Goal: Information Seeking & Learning: Find specific fact

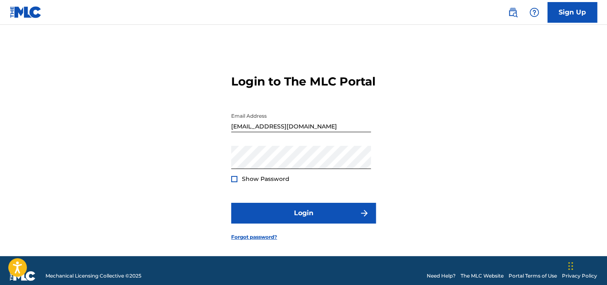
click at [234, 182] on div at bounding box center [234, 179] width 6 height 6
click at [247, 241] on link "Forgot password?" at bounding box center [254, 237] width 46 height 7
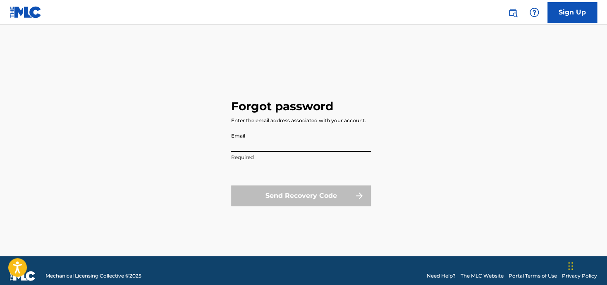
click at [250, 145] on input "Email" at bounding box center [301, 141] width 140 height 24
type input "[EMAIL_ADDRESS][DOMAIN_NAME]"
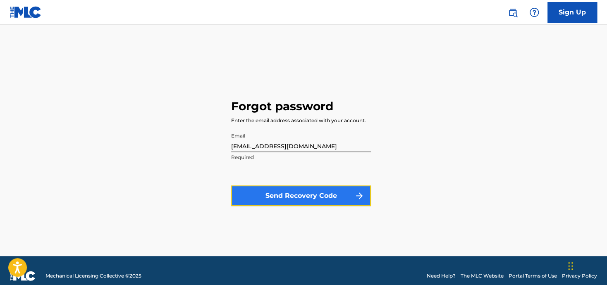
click at [324, 189] on button "Send Recovery Code" at bounding box center [301, 196] width 140 height 21
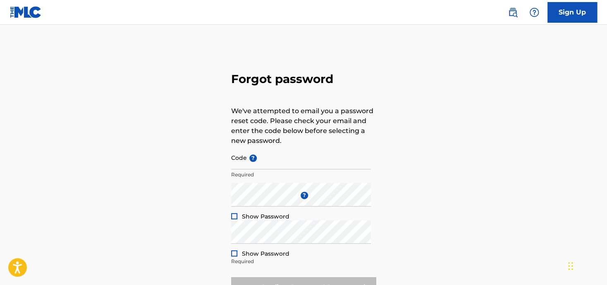
click at [85, 264] on div "Forgot password We've attempted to email you a password reset code. Please chec…" at bounding box center [303, 183] width 579 height 276
click at [280, 171] on p "Required" at bounding box center [301, 174] width 140 height 7
click at [280, 166] on input "Code ?" at bounding box center [301, 158] width 140 height 24
paste input "FP_bd0e1348df7a90716d93ee8ec5b3"
type input "FP_bd0e1348df7a90716d93ee8ec5b3"
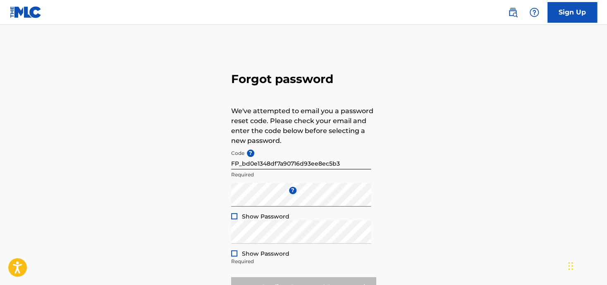
click at [232, 215] on div at bounding box center [234, 216] width 6 height 6
click at [251, 200] on div "Enter a new password ? Show Password Minimum 10 characters and at least one upp…" at bounding box center [301, 201] width 140 height 37
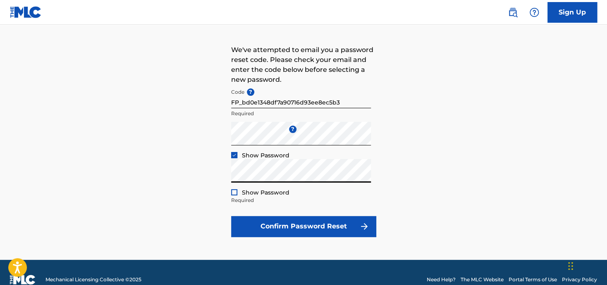
scroll to position [61, 0]
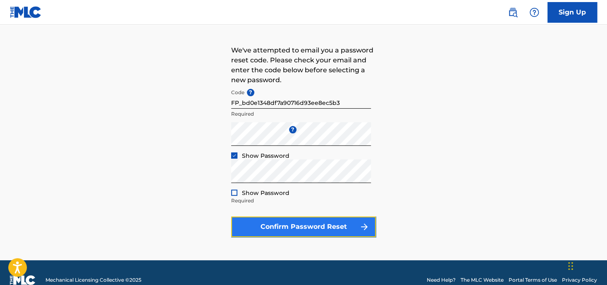
click at [326, 229] on button "Confirm Password Reset" at bounding box center [303, 227] width 145 height 21
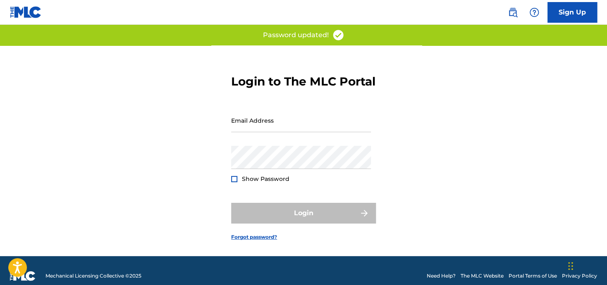
click at [262, 146] on div "Email Address" at bounding box center [301, 127] width 140 height 37
click at [254, 132] on input "Email Address" at bounding box center [301, 121] width 140 height 24
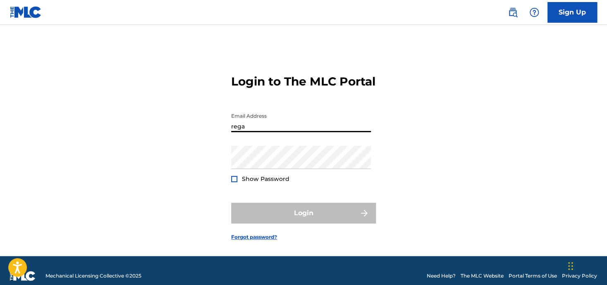
type input "[EMAIL_ADDRESS][DOMAIN_NAME]"
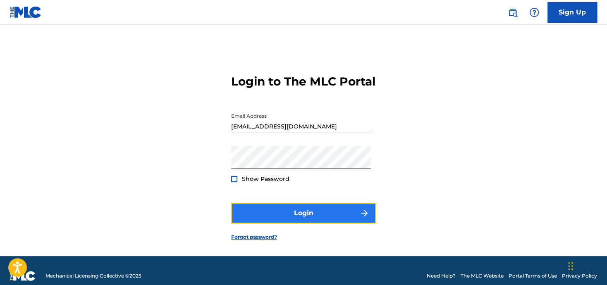
click at [321, 220] on button "Login" at bounding box center [303, 213] width 145 height 21
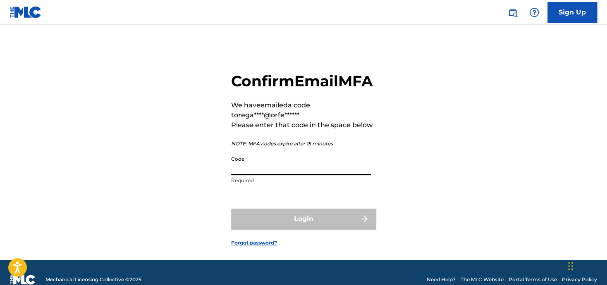
click at [266, 175] on input "Code" at bounding box center [301, 164] width 140 height 24
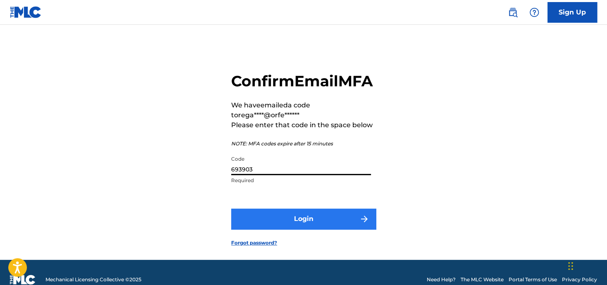
type input "693903"
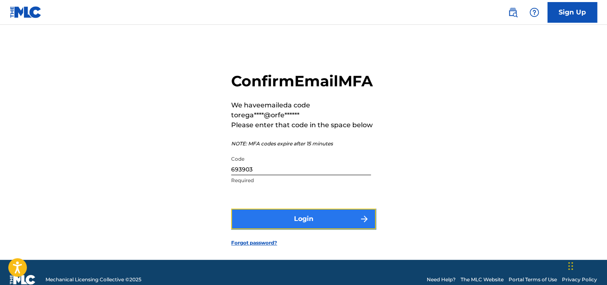
click at [277, 229] on button "Login" at bounding box center [303, 219] width 145 height 21
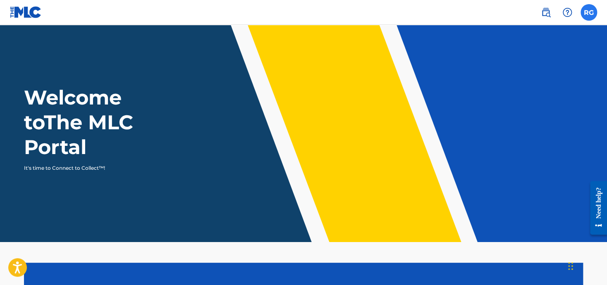
click at [585, 14] on label at bounding box center [589, 12] width 17 height 17
click at [589, 12] on input "RG [PERSON_NAME] [EMAIL_ADDRESS][DOMAIN_NAME] Notification Preferences Profile …" at bounding box center [589, 12] width 0 height 0
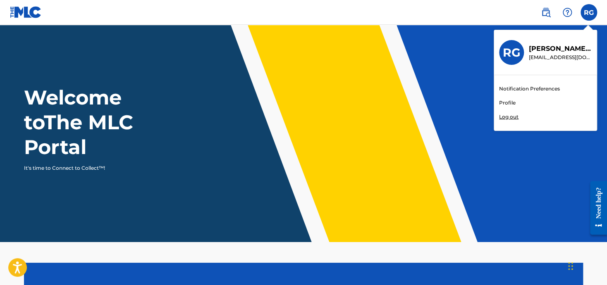
click at [502, 102] on link "Profile" at bounding box center [507, 102] width 17 height 7
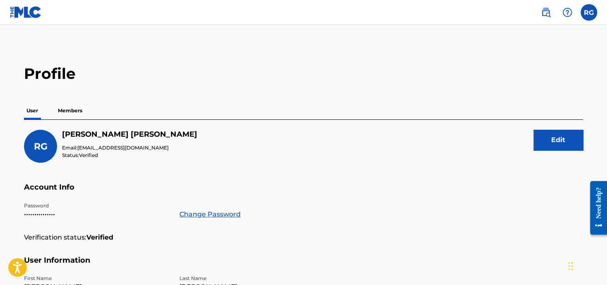
click at [296, 164] on div "RG [PERSON_NAME] Email: [EMAIL_ADDRESS][DOMAIN_NAME] Status: Verified Edit" at bounding box center [303, 156] width 559 height 53
click at [67, 111] on p "Members" at bounding box center [69, 110] width 29 height 17
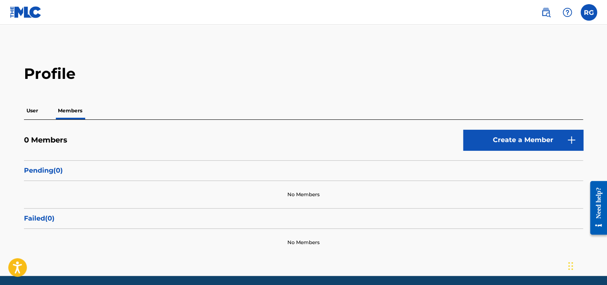
click at [599, 202] on div "Need help?" at bounding box center [598, 202] width 11 height 31
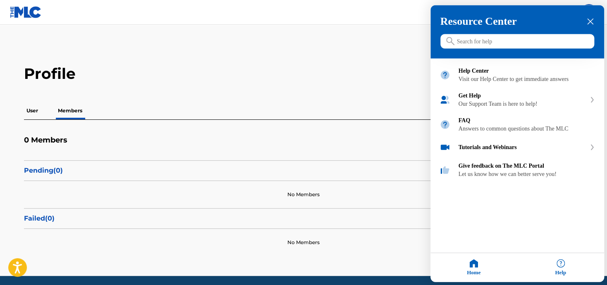
click at [310, 73] on div at bounding box center [303, 142] width 607 height 285
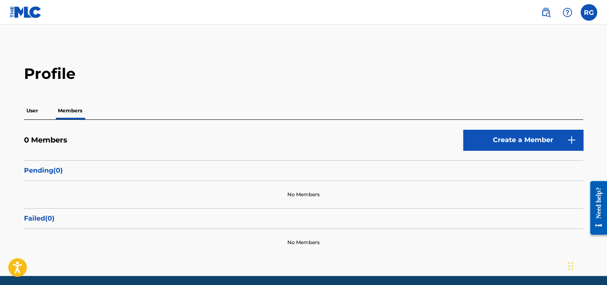
click at [24, 12] on img at bounding box center [26, 12] width 32 height 12
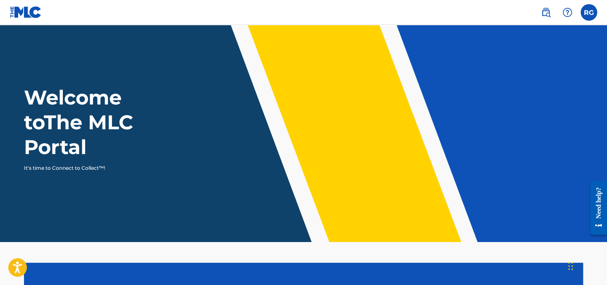
click at [277, 119] on div "Welcome to The MLC Portal It's time to Connect to Collect™!" at bounding box center [303, 128] width 579 height 87
click at [25, 15] on img at bounding box center [26, 12] width 32 height 12
drag, startPoint x: 25, startPoint y: 15, endPoint x: 203, endPoint y: 78, distance: 189.0
click at [203, 78] on header "Welcome to The MLC Portal It's time to Connect to Collect™!" at bounding box center [303, 133] width 607 height 217
click at [545, 13] on img at bounding box center [546, 12] width 10 height 10
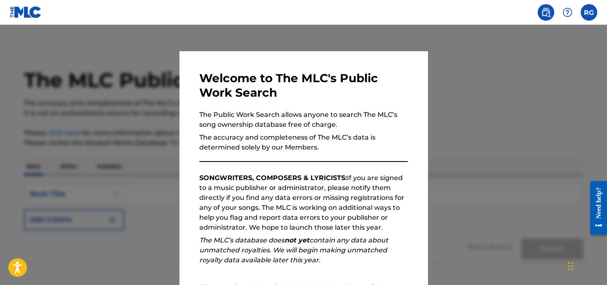
click at [498, 154] on div at bounding box center [303, 167] width 607 height 285
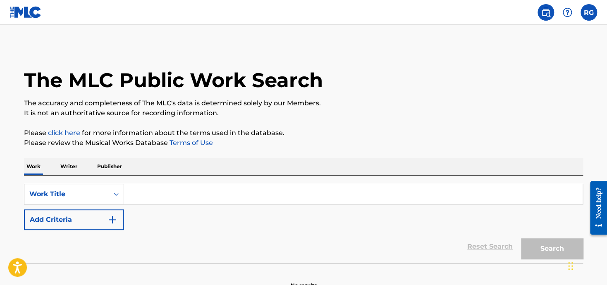
scroll to position [16, 0]
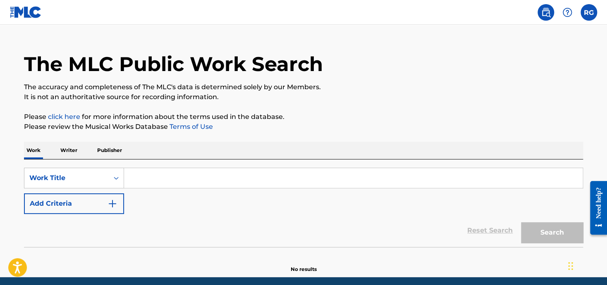
click at [153, 174] on input "Search Form" at bounding box center [353, 178] width 459 height 20
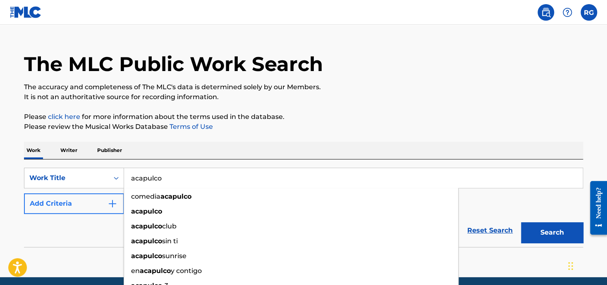
type input "acapulco"
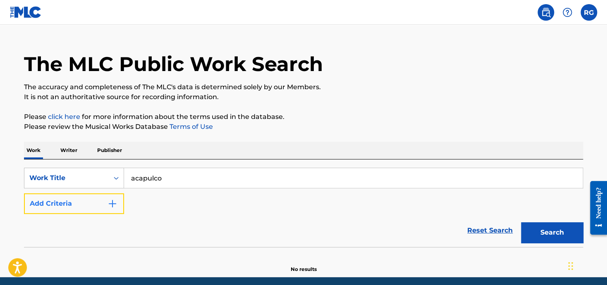
click at [96, 208] on button "Add Criteria" at bounding box center [74, 204] width 100 height 21
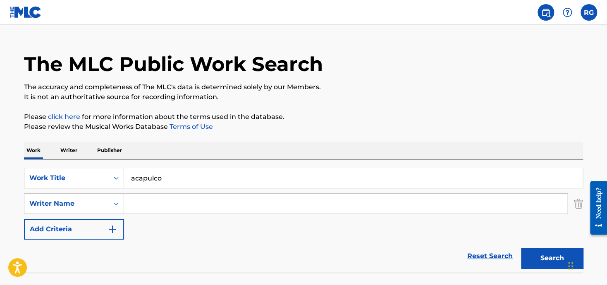
click at [148, 206] on input "Search Form" at bounding box center [345, 204] width 443 height 20
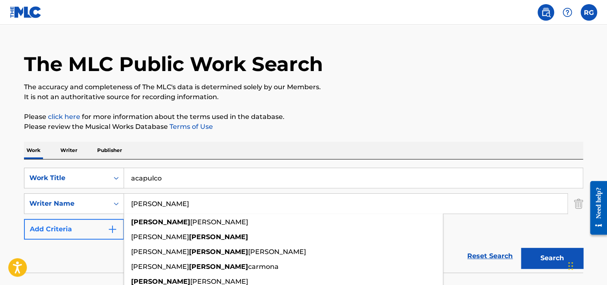
type input "[PERSON_NAME]"
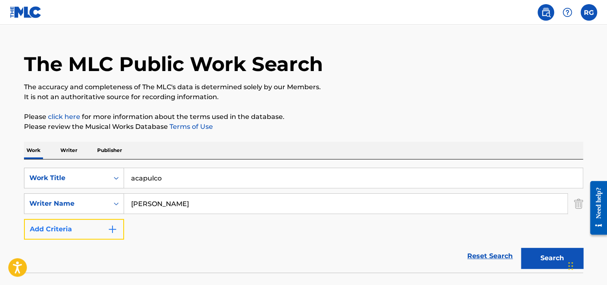
click at [93, 232] on button "Add Criteria" at bounding box center [74, 229] width 100 height 21
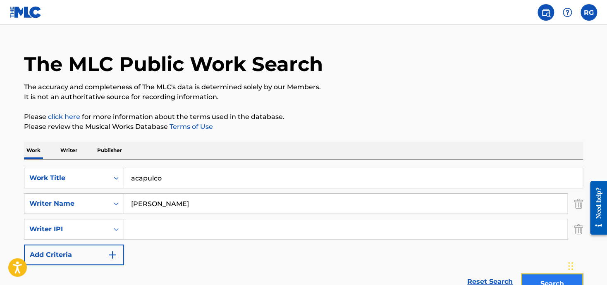
click at [553, 276] on button "Search" at bounding box center [552, 284] width 62 height 21
click at [551, 277] on button "Search" at bounding box center [552, 284] width 62 height 21
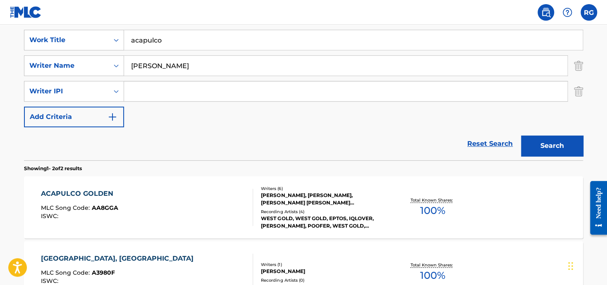
scroll to position [128, 0]
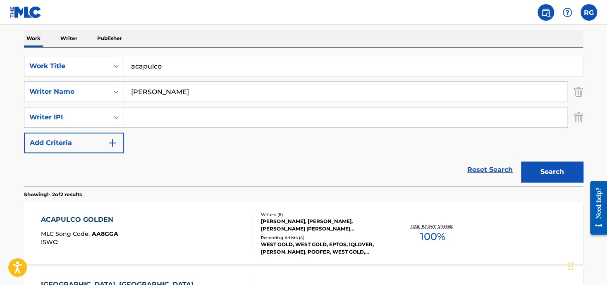
click at [191, 68] on input "acapulco" at bounding box center [353, 66] width 459 height 20
type input "a"
click at [186, 92] on input "[PERSON_NAME]" at bounding box center [345, 92] width 443 height 20
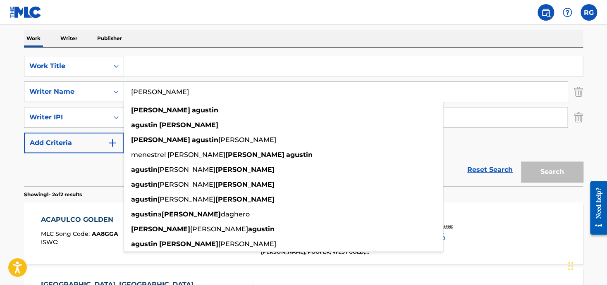
type input "[PERSON_NAME]"
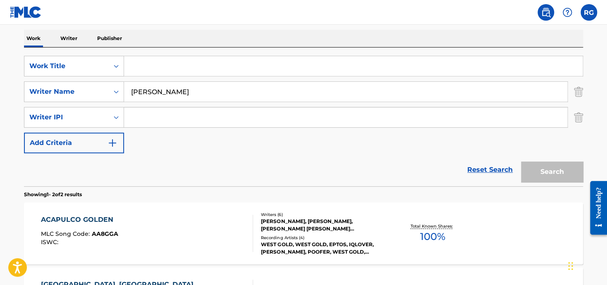
click at [557, 174] on div "Search" at bounding box center [550, 169] width 66 height 33
click at [71, 38] on p "Writer" at bounding box center [69, 38] width 22 height 17
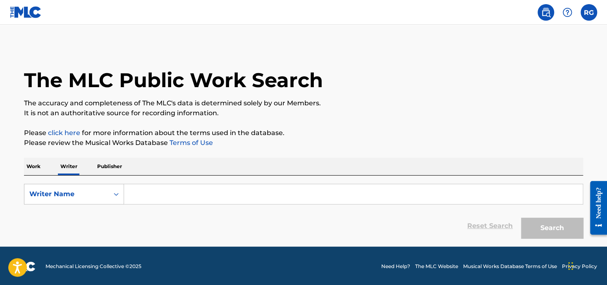
click at [142, 196] on input "Search Form" at bounding box center [353, 194] width 459 height 20
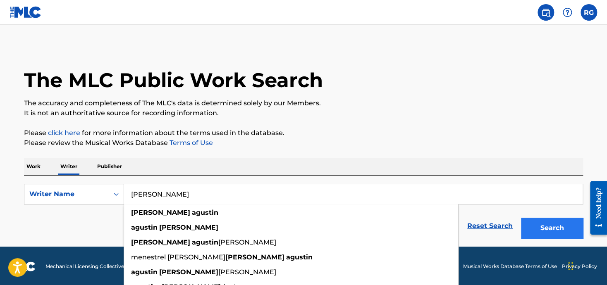
type input "[PERSON_NAME]"
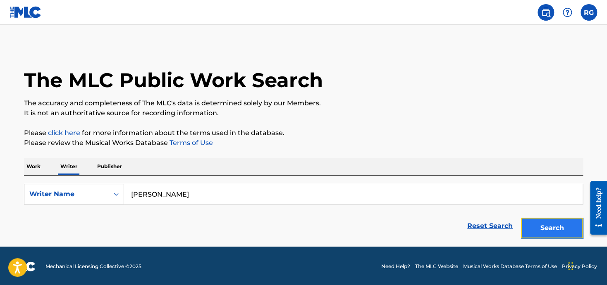
click at [546, 227] on button "Search" at bounding box center [552, 228] width 62 height 21
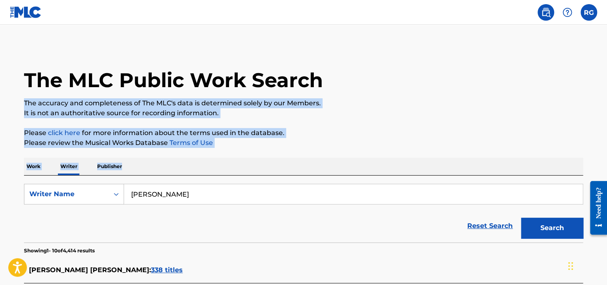
drag, startPoint x: 609, startPoint y: 75, endPoint x: 610, endPoint y: 112, distance: 37.2
click at [607, 112] on html "Accessibility Screen-Reader Guide, Feedback, and Issue Reporting | New window C…" at bounding box center [303, 142] width 607 height 285
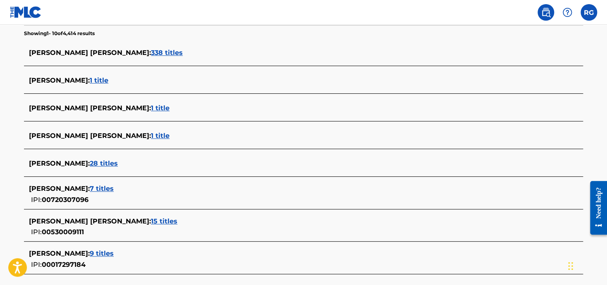
scroll to position [217, 0]
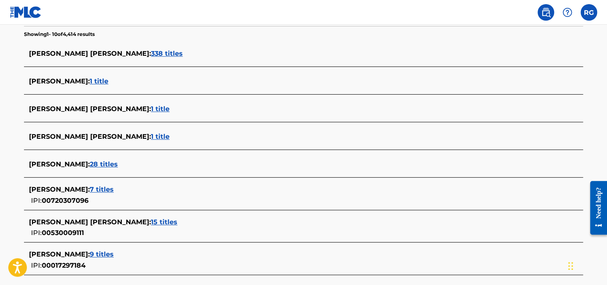
click at [151, 53] on span "338 titles" at bounding box center [167, 54] width 32 height 8
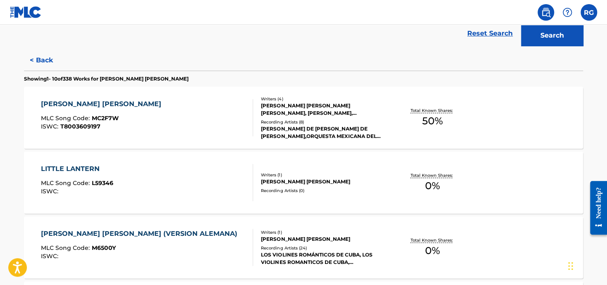
scroll to position [196, 0]
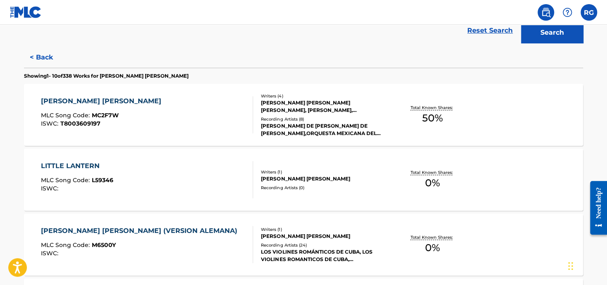
click at [75, 123] on span "T8003609197" at bounding box center [80, 123] width 40 height 7
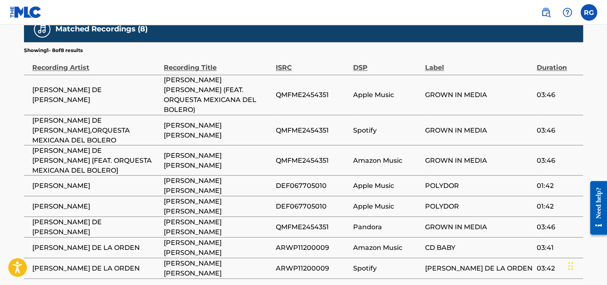
scroll to position [629, 0]
